Goal: Task Accomplishment & Management: Use online tool/utility

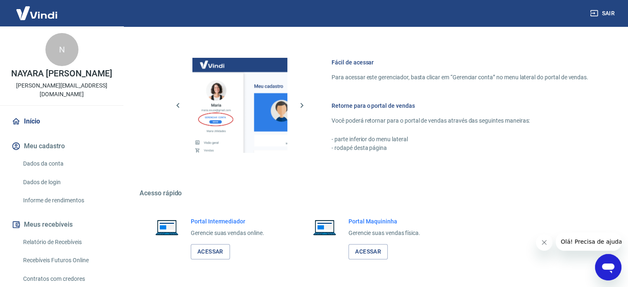
scroll to position [365, 0]
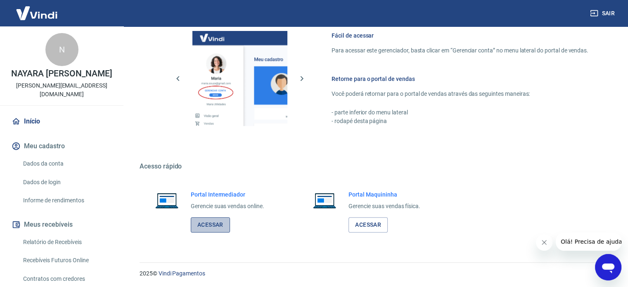
click at [212, 224] on link "Acessar" at bounding box center [210, 224] width 39 height 15
